Goal: Task Accomplishment & Management: Manage account settings

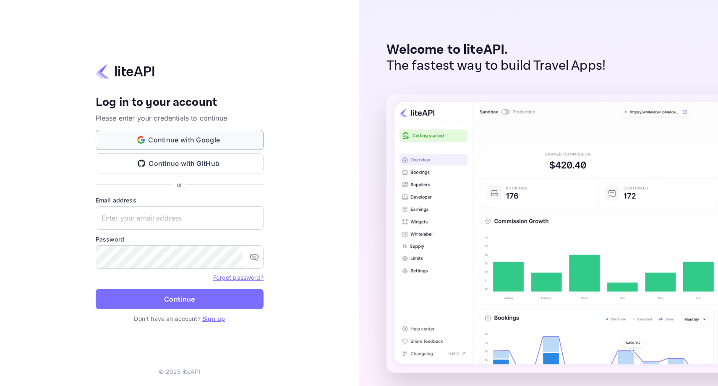
click at [178, 143] on button "Continue with Google" at bounding box center [180, 140] width 168 height 20
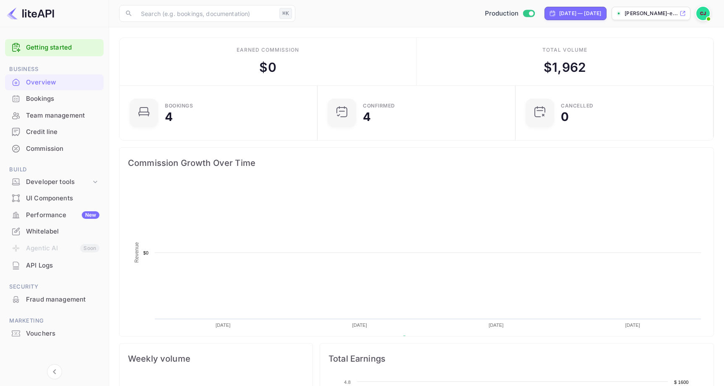
scroll to position [136, 193]
click at [65, 114] on div "Team management" at bounding box center [62, 116] width 73 height 10
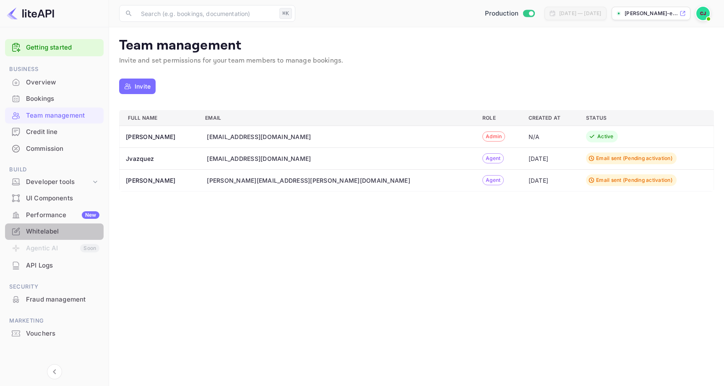
click at [40, 231] on div "Whitelabel" at bounding box center [62, 232] width 73 height 10
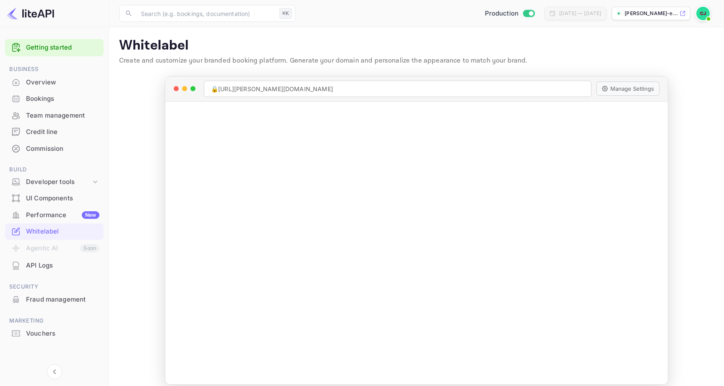
scroll to position [3, 0]
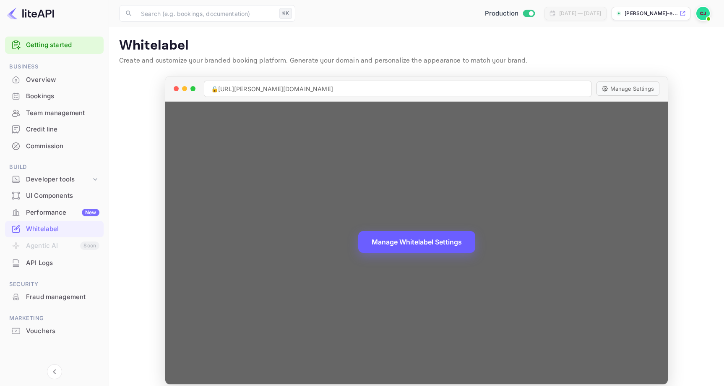
click at [420, 244] on button "Manage Whitelabel Settings" at bounding box center [416, 242] width 117 height 22
click at [433, 242] on button "Manage Whitelabel Settings" at bounding box center [416, 242] width 117 height 22
